Goal: Navigation & Orientation: Find specific page/section

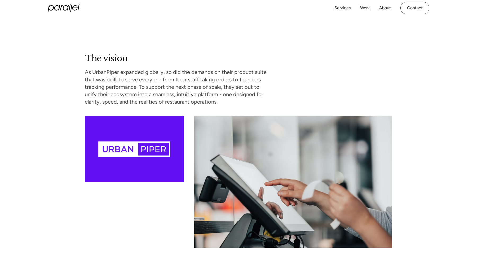
scroll to position [476, 0]
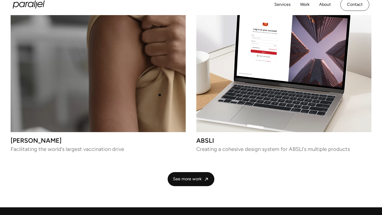
scroll to position [1192, 0]
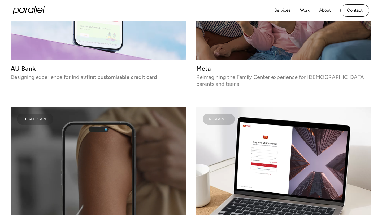
click at [305, 11] on link "Work" at bounding box center [305, 11] width 10 height 8
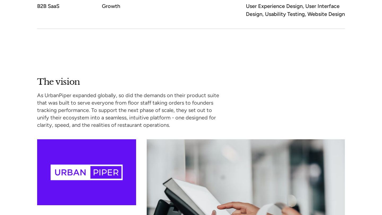
scroll to position [403, 0]
